Goal: Information Seeking & Learning: Find specific fact

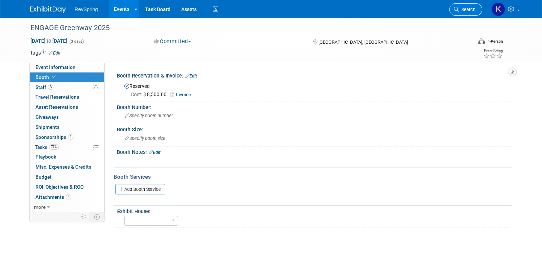
click at [470, 11] on span "Search" at bounding box center [467, 9] width 16 height 5
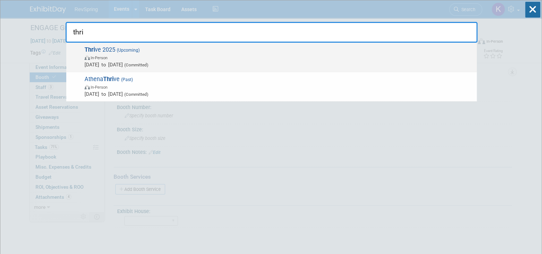
type input "thri"
click at [317, 59] on span "In-Person" at bounding box center [279, 57] width 389 height 7
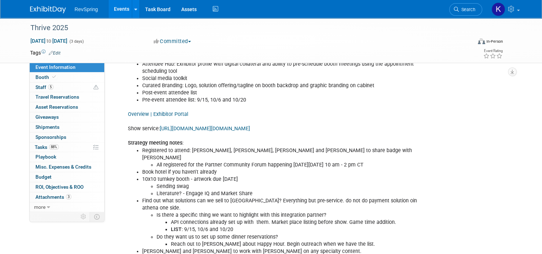
scroll to position [278, 0]
click at [156, 111] on link "Overview | Exhibitor Portal" at bounding box center [158, 114] width 60 height 6
click at [151, 111] on link "Overview | Exhibitor Portal" at bounding box center [158, 114] width 60 height 6
click at [175, 127] on link "https://www.czarevents.com/home/pages/security/login?returnURL=https://www.czar…" at bounding box center [205, 128] width 90 height 6
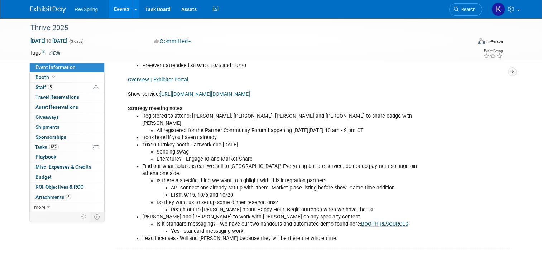
scroll to position [313, 0]
click at [73, 80] on link "Booth" at bounding box center [67, 77] width 75 height 10
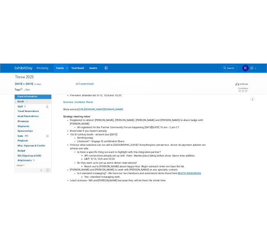
scroll to position [0, 0]
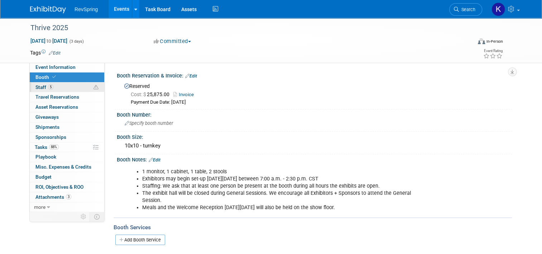
click at [55, 90] on link "5 Staff 5" at bounding box center [67, 87] width 75 height 10
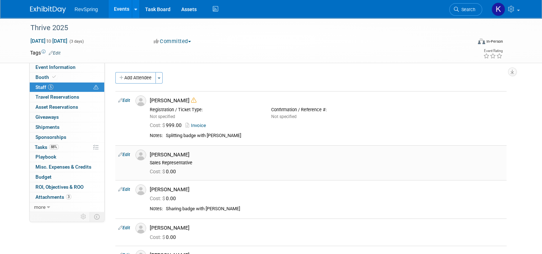
drag, startPoint x: 186, startPoint y: 152, endPoint x: 146, endPoint y: 154, distance: 39.9
click at [150, 154] on div "[PERSON_NAME]" at bounding box center [327, 154] width 354 height 7
copy div "[PERSON_NAME]"
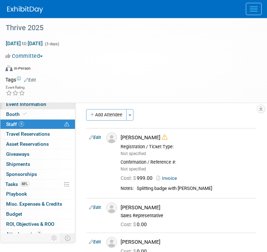
click at [30, 108] on link "Event Information" at bounding box center [37, 104] width 75 height 10
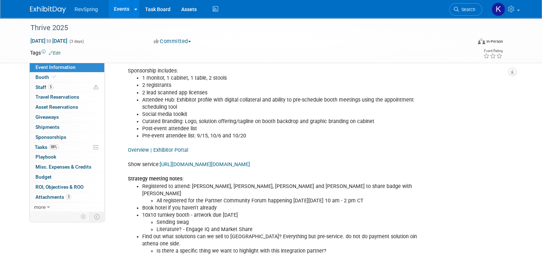
scroll to position [262, 0]
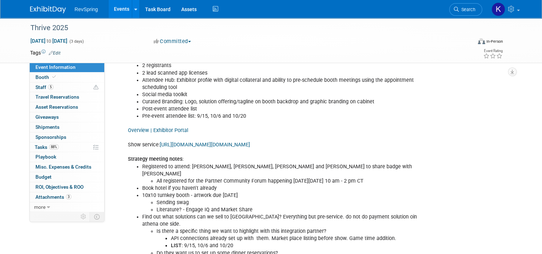
click at [192, 163] on li "Registered to attend: Heather, Jesse, Adam and Will - Kennon to share badge wit…" at bounding box center [286, 174] width 289 height 22
